Goal: Information Seeking & Learning: Learn about a topic

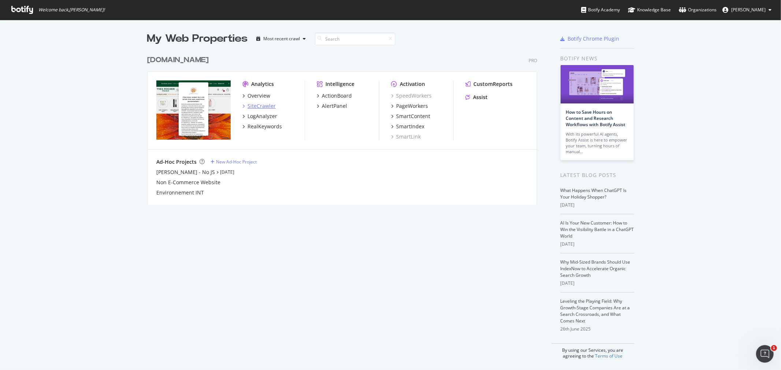
click at [257, 105] on div "SiteCrawler" at bounding box center [261, 105] width 28 height 7
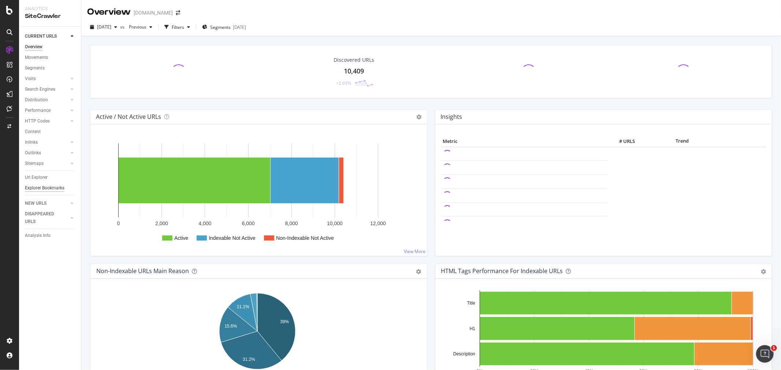
click at [40, 189] on div "Explorer Bookmarks" at bounding box center [45, 188] width 40 height 8
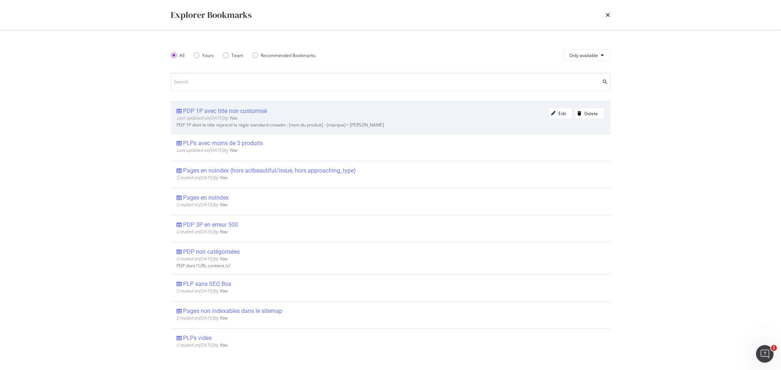
click at [221, 111] on div "PDP 1P avec title non customisé" at bounding box center [225, 111] width 84 height 7
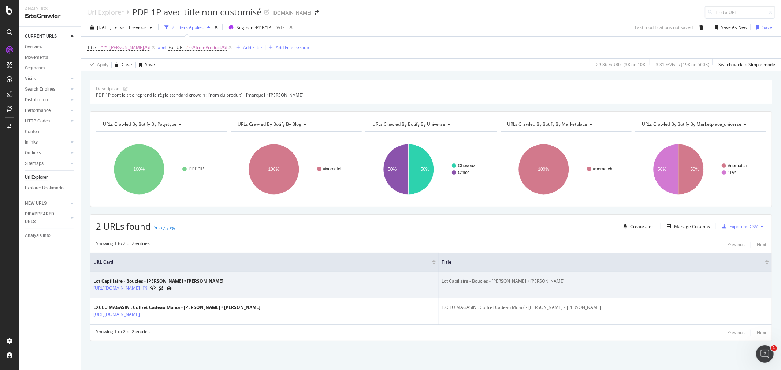
click at [147, 289] on icon at bounding box center [145, 288] width 4 height 4
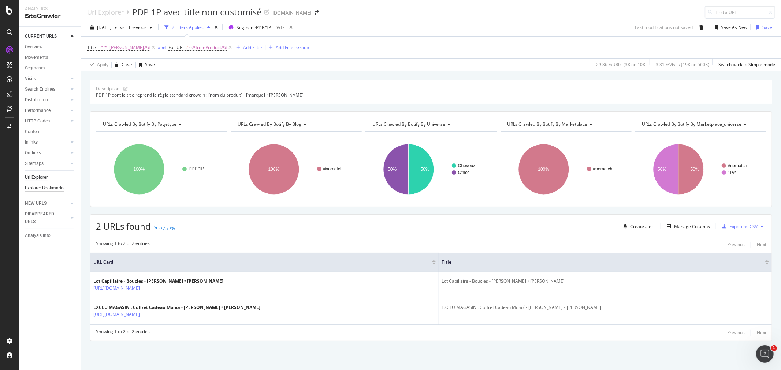
click at [37, 187] on div "Explorer Bookmarks" at bounding box center [45, 188] width 40 height 8
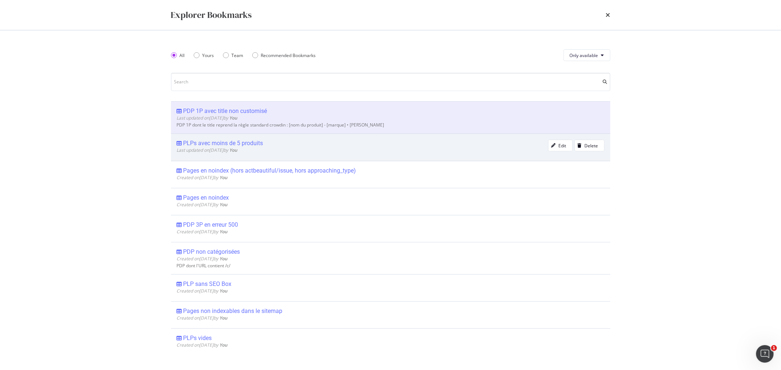
click at [254, 142] on div "PLPs avec moins de 5 produits" at bounding box center [223, 143] width 80 height 7
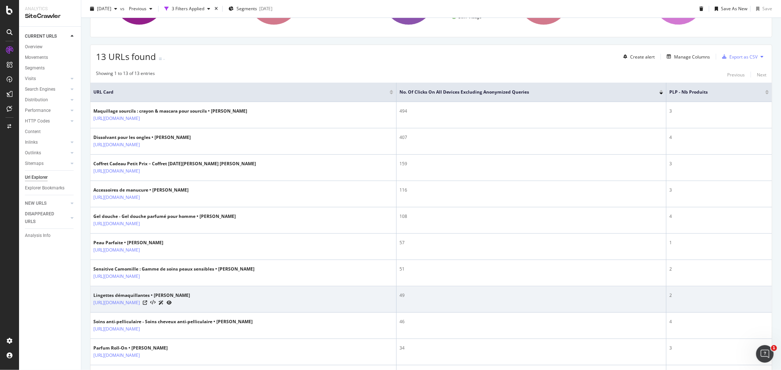
scroll to position [124, 0]
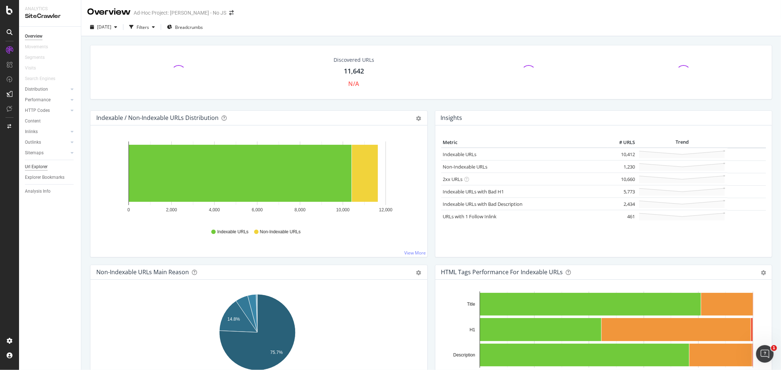
click at [36, 166] on div "Url Explorer" at bounding box center [36, 167] width 23 height 8
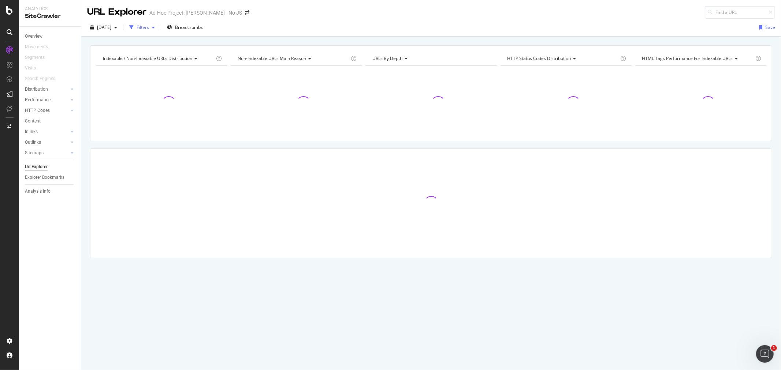
click at [158, 27] on div "button" at bounding box center [153, 27] width 9 height 4
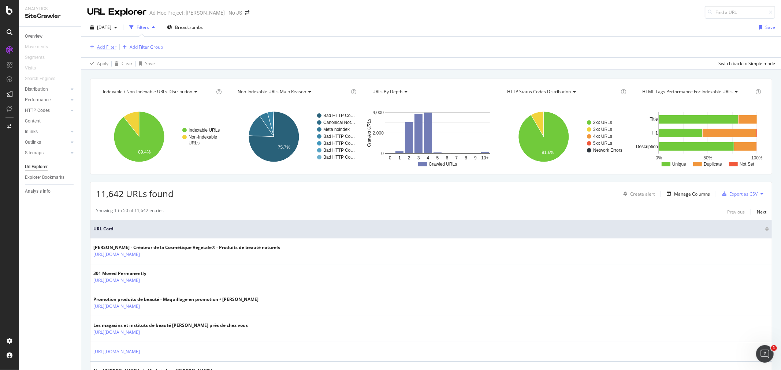
click at [111, 50] on div "Add Filter" at bounding box center [106, 47] width 19 height 6
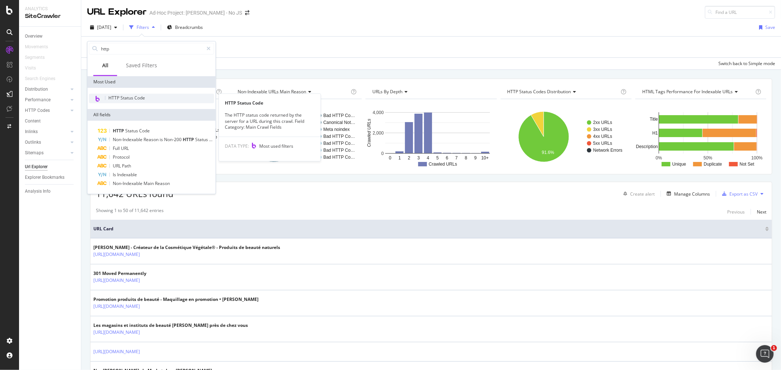
type input "http"
click at [124, 98] on span "HTTP Status Code" at bounding box center [126, 98] width 37 height 6
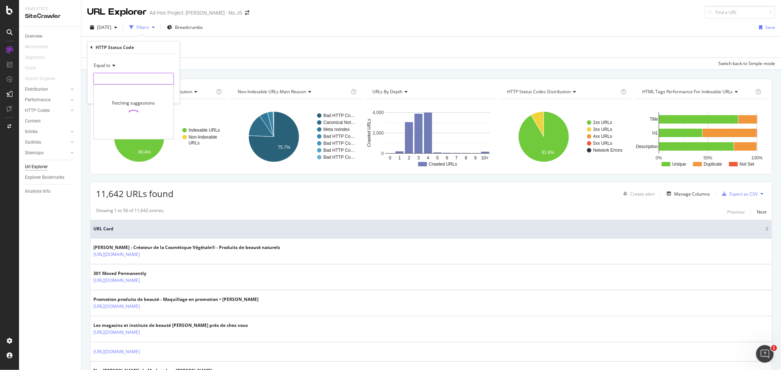
click at [112, 77] on input "number" at bounding box center [133, 79] width 81 height 12
click at [121, 126] on span "404" at bounding box center [127, 127] width 63 height 6
type input "404"
click at [167, 95] on div "Apply" at bounding box center [168, 94] width 11 height 6
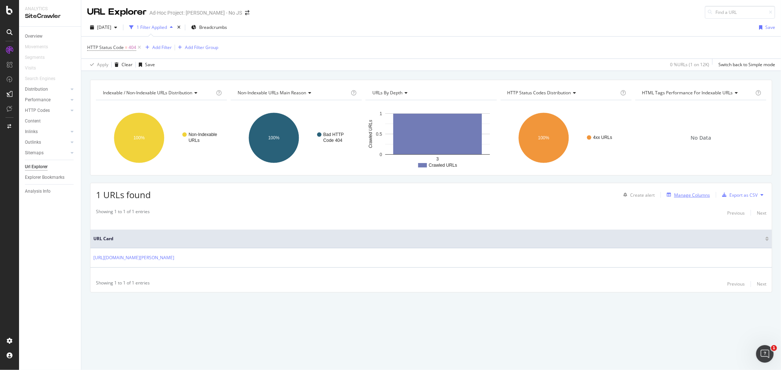
click at [697, 195] on div "Manage Columns" at bounding box center [692, 195] width 36 height 6
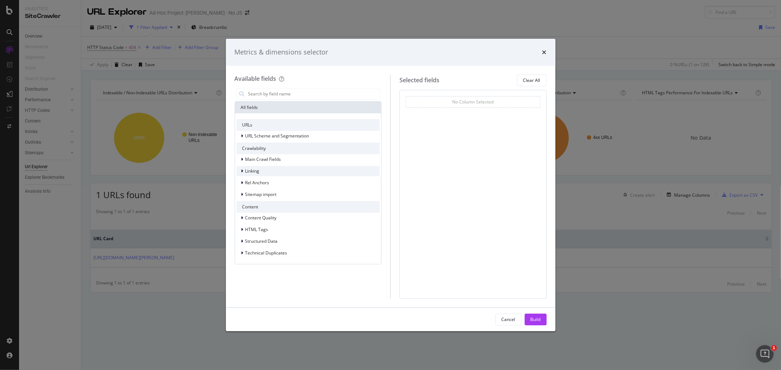
click at [253, 170] on span "Linking" at bounding box center [252, 171] width 14 height 6
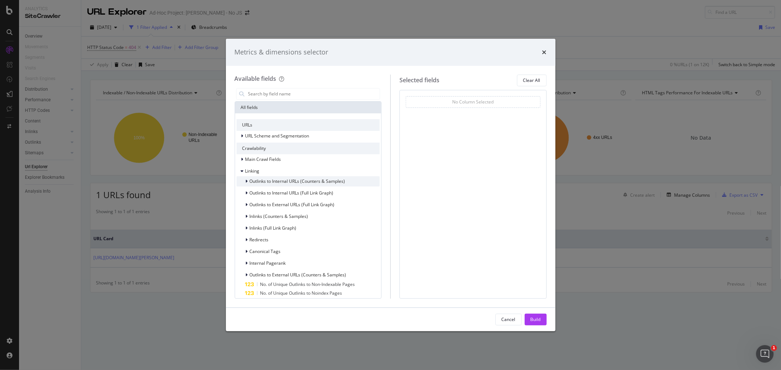
click at [264, 179] on span "Outlinks to Internal URLs (Counters & Samples)" at bounding box center [298, 181] width 96 height 6
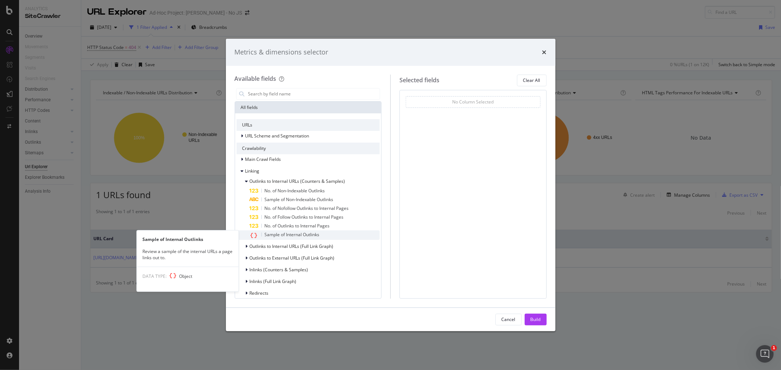
click at [299, 235] on span "Sample of Internal Outlinks" at bounding box center [292, 235] width 55 height 6
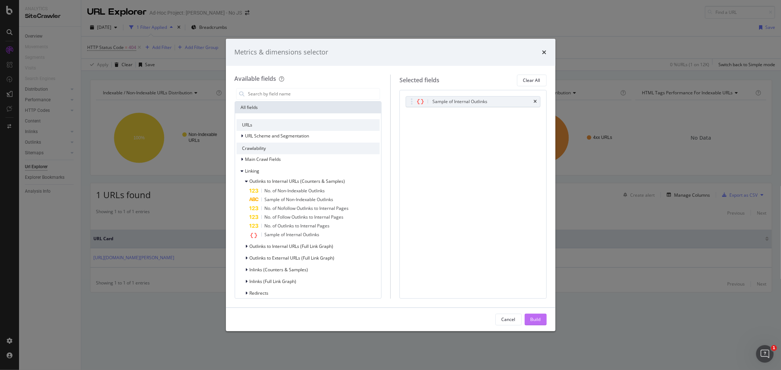
click at [536, 321] on div "Build" at bounding box center [535, 320] width 10 height 6
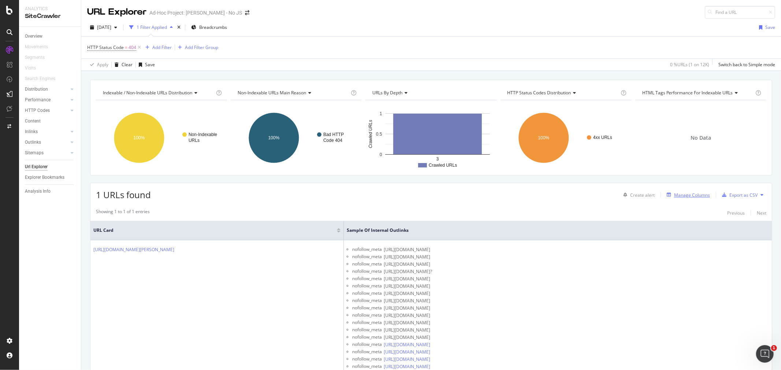
click at [687, 195] on div "Manage Columns" at bounding box center [692, 195] width 36 height 6
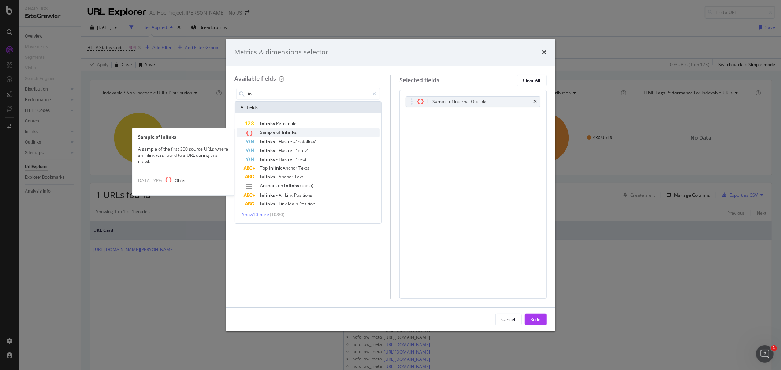
type input "inli"
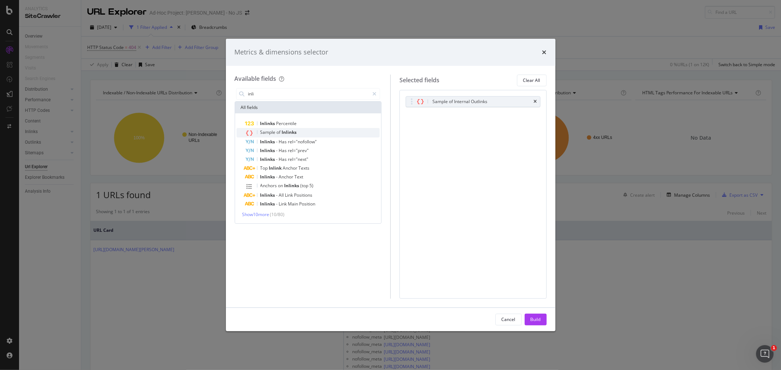
click at [294, 131] on span "Inlinks" at bounding box center [289, 132] width 15 height 6
click at [536, 100] on icon "times" at bounding box center [535, 102] width 3 height 4
click at [536, 321] on div "Build" at bounding box center [535, 320] width 10 height 6
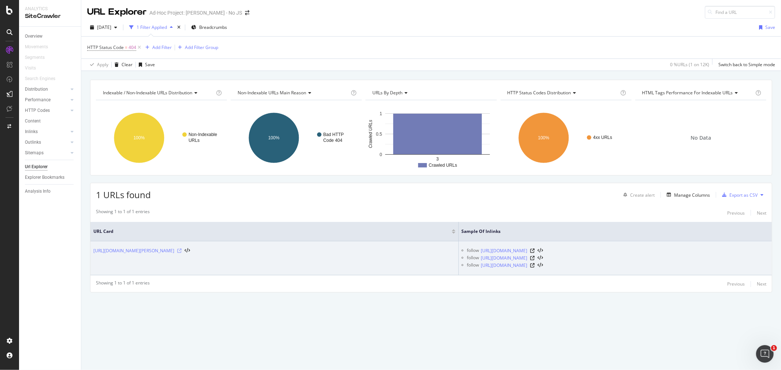
click at [182, 252] on icon at bounding box center [179, 251] width 4 height 4
click at [535, 250] on icon at bounding box center [532, 251] width 4 height 4
click at [535, 258] on icon at bounding box center [532, 258] width 4 height 4
click at [535, 266] on icon at bounding box center [532, 266] width 4 height 4
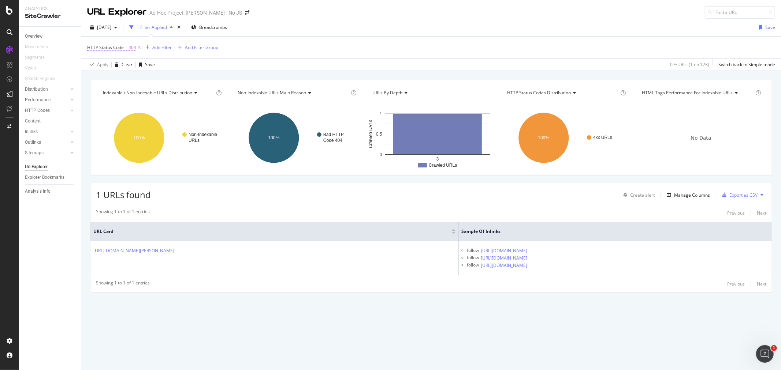
click at [117, 47] on span "HTTP Status Code" at bounding box center [105, 47] width 37 height 6
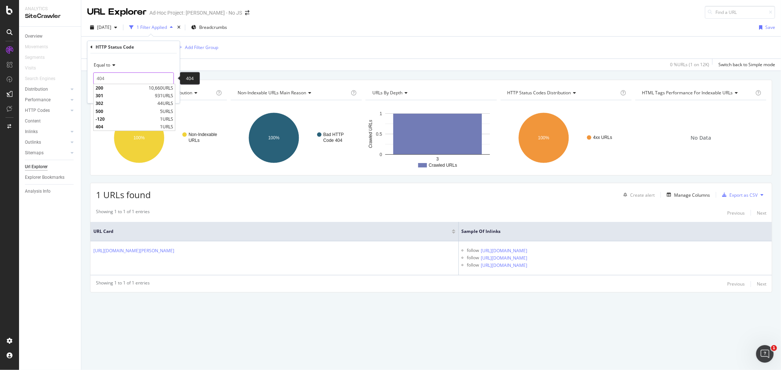
drag, startPoint x: 105, startPoint y: 80, endPoint x: 93, endPoint y: 79, distance: 12.1
click at [93, 79] on input "404" at bounding box center [133, 78] width 81 height 12
click at [108, 94] on span "301" at bounding box center [124, 96] width 57 height 6
type input "301"
click at [167, 94] on div "Apply" at bounding box center [168, 94] width 11 height 6
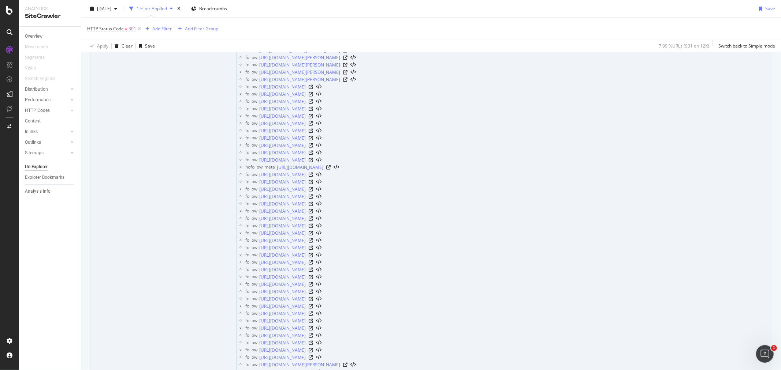
scroll to position [244, 0]
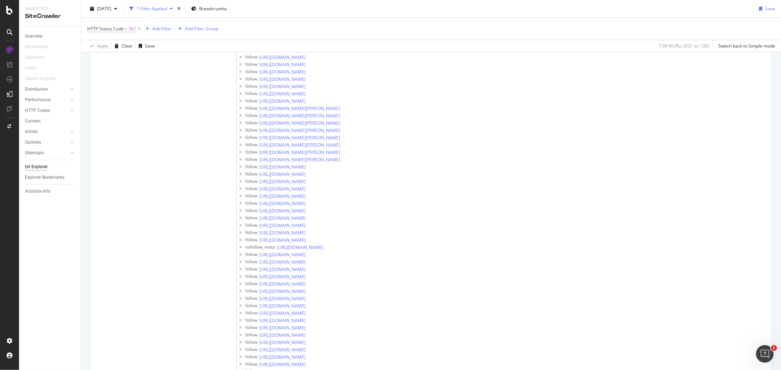
click at [127, 29] on span "HTTP Status Code = 301" at bounding box center [111, 29] width 49 height 7
click at [108, 57] on input "301" at bounding box center [133, 59] width 81 height 12
click at [108, 109] on span "404" at bounding box center [127, 108] width 63 height 6
type input "404"
click at [165, 73] on div "Apply" at bounding box center [168, 74] width 11 height 6
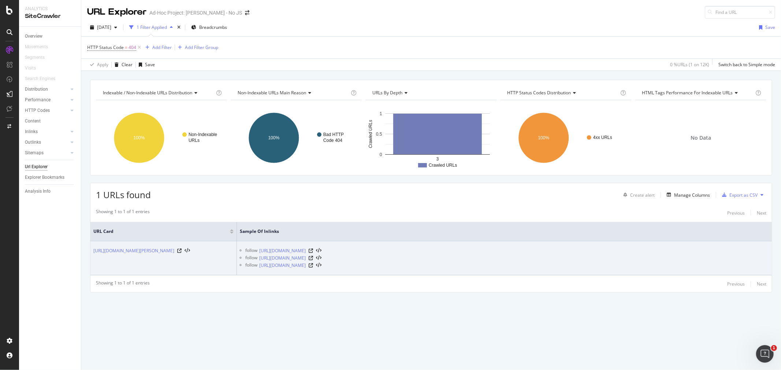
drag, startPoint x: 222, startPoint y: 259, endPoint x: 228, endPoint y: 263, distance: 6.9
click at [182, 253] on icon at bounding box center [179, 251] width 4 height 4
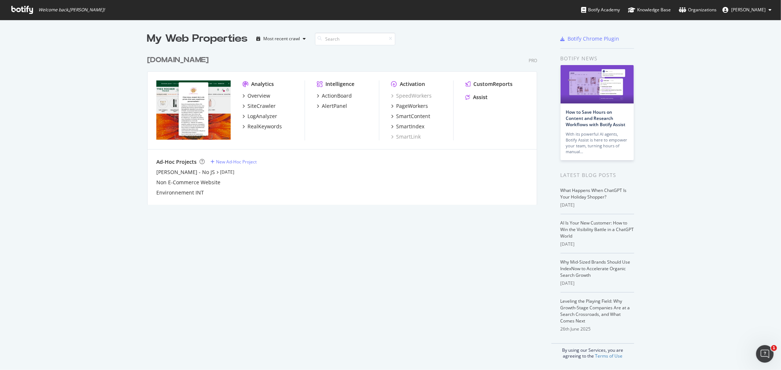
scroll to position [364, 769]
